Goal: Task Accomplishment & Management: Complete application form

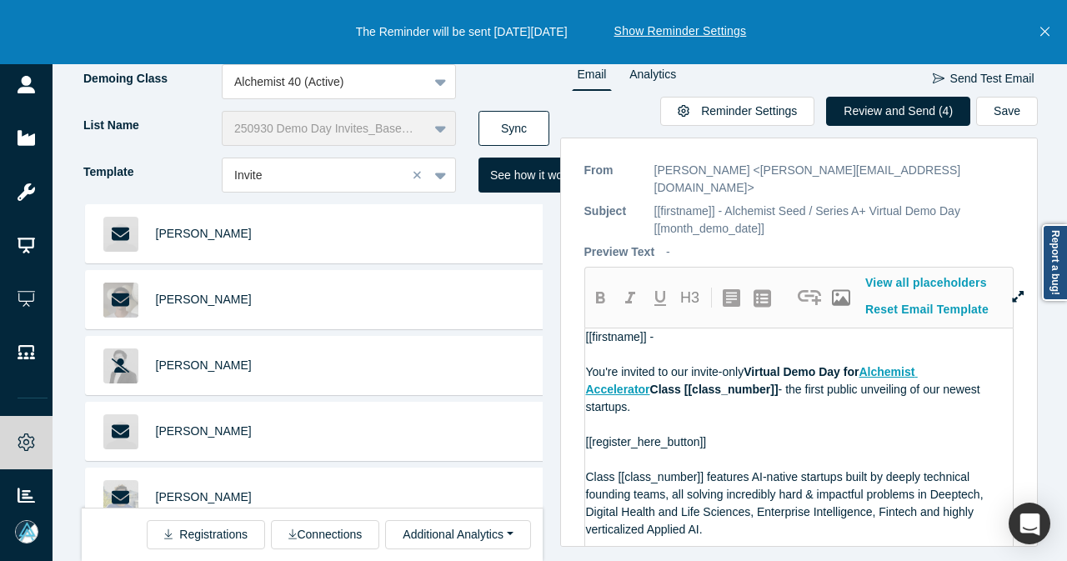
click at [513, 127] on button "Sync" at bounding box center [513, 128] width 71 height 35
click at [1049, 35] on button "Close" at bounding box center [1044, 32] width 21 height 64
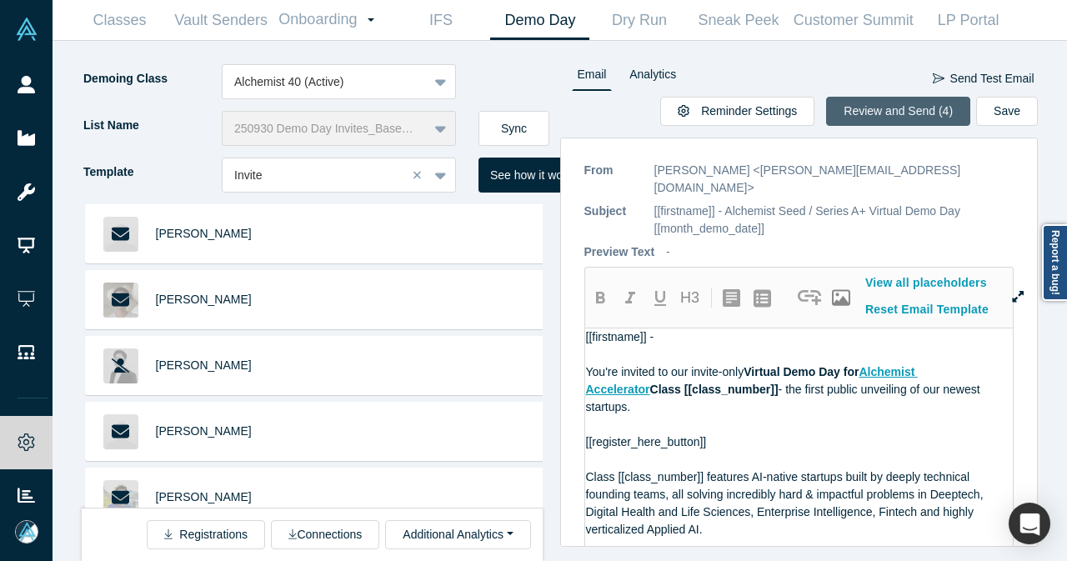
click at [897, 116] on button "Review and Send (4)" at bounding box center [898, 111] width 144 height 29
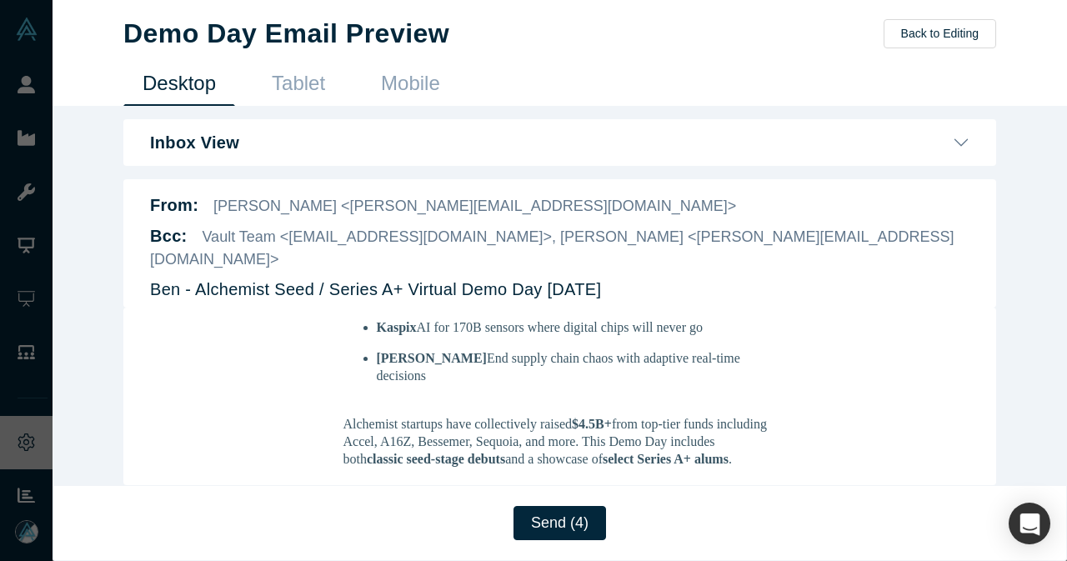
scroll to position [500, 0]
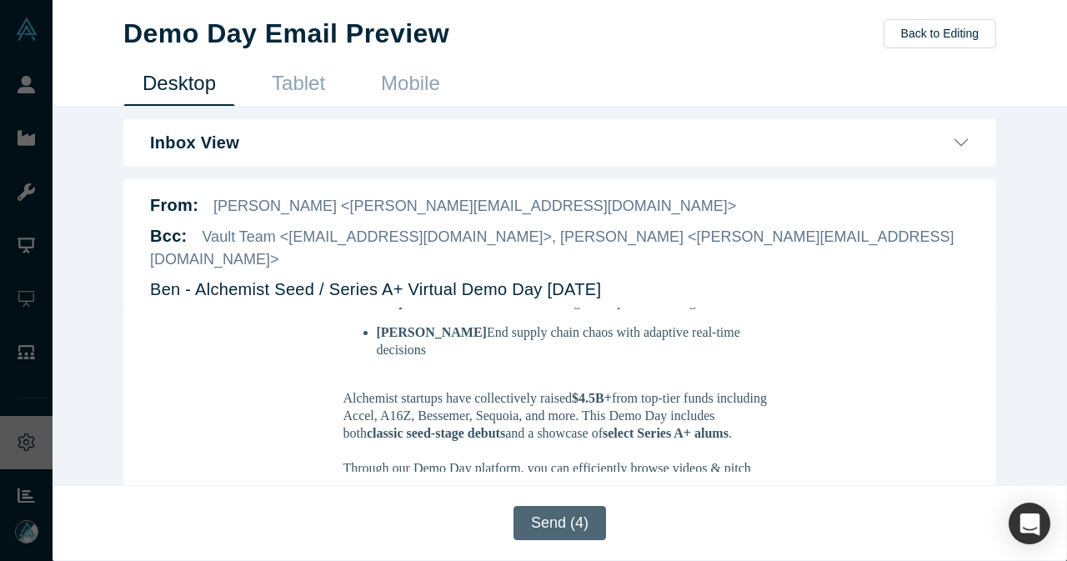
click at [536, 514] on button "Send (4)" at bounding box center [559, 523] width 93 height 34
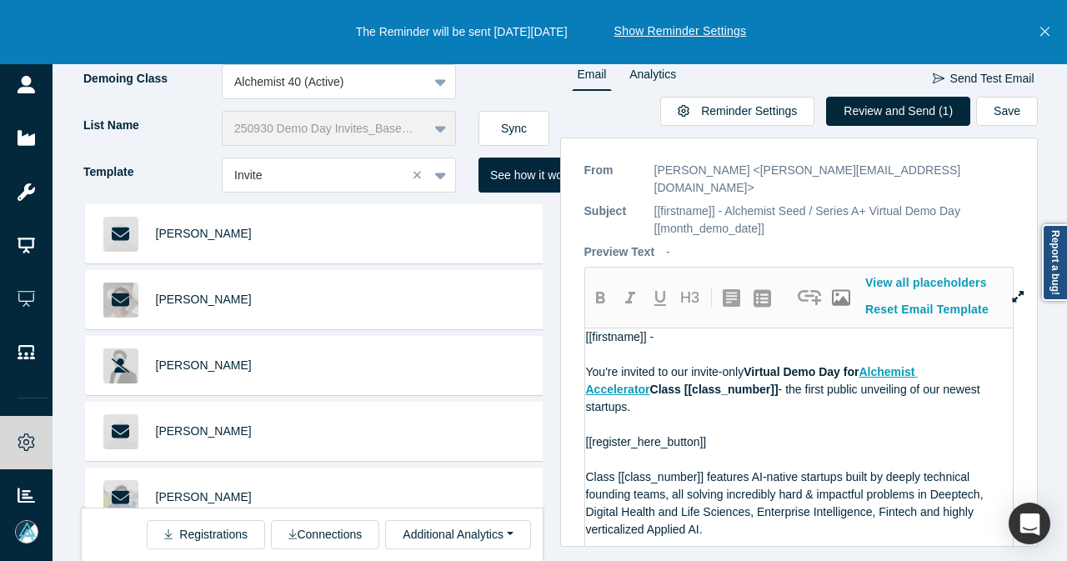
click at [553, 121] on div "List Name 250930 Demo Day Invites_Base List Sync" at bounding box center [321, 134] width 478 height 47
click at [533, 123] on button "Sync" at bounding box center [513, 128] width 71 height 35
click at [1044, 34] on icon "Close" at bounding box center [1044, 31] width 9 height 15
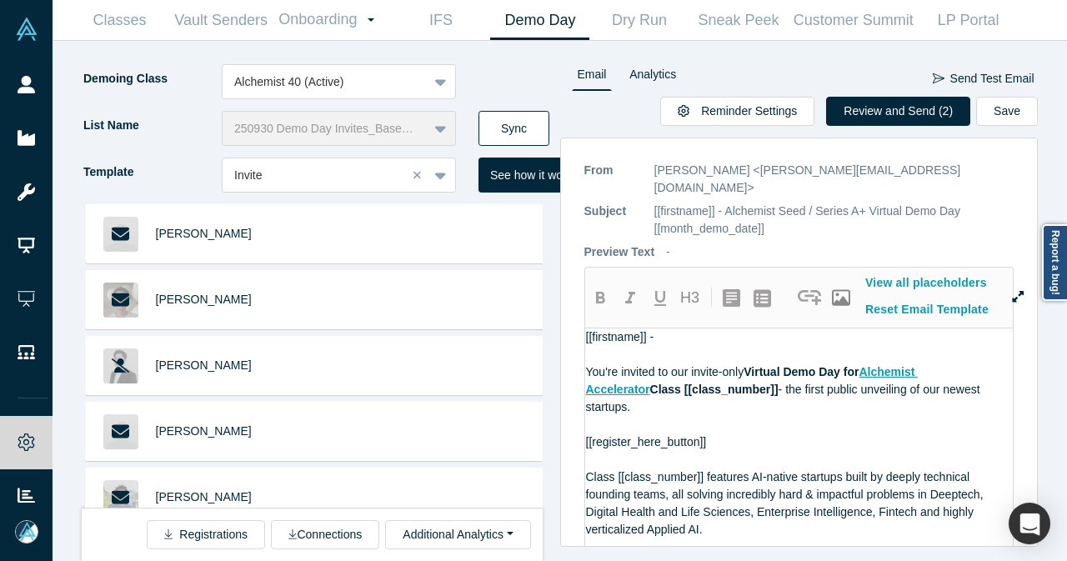
click at [531, 131] on button "Sync" at bounding box center [513, 128] width 71 height 35
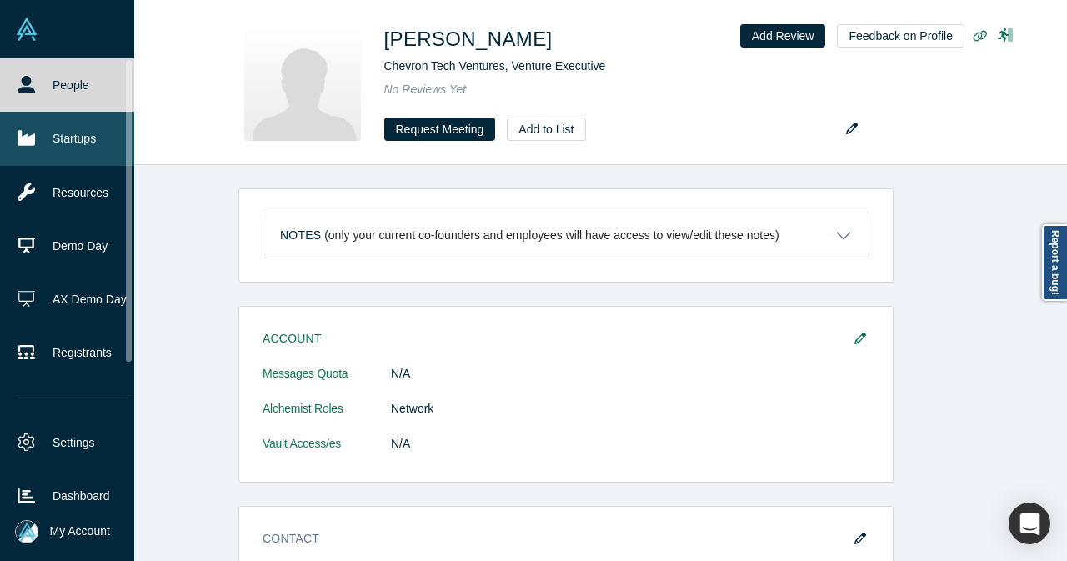
click at [52, 143] on link "Startups" at bounding box center [73, 138] width 147 height 53
